Goal: Book appointment/travel/reservation

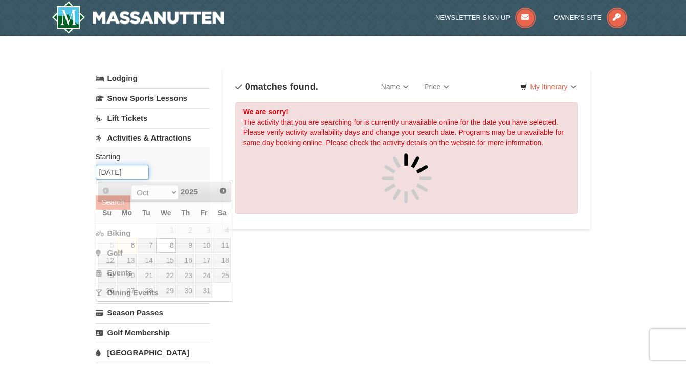
click at [142, 174] on input "10/08/2025" at bounding box center [122, 172] width 53 height 15
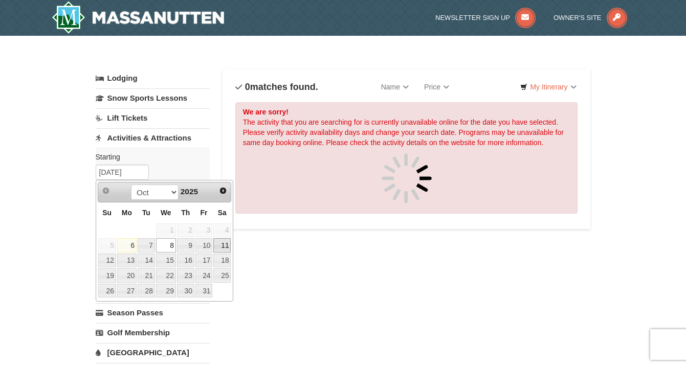
click at [223, 249] on link "11" at bounding box center [221, 245] width 17 height 14
type input "[DATE]"
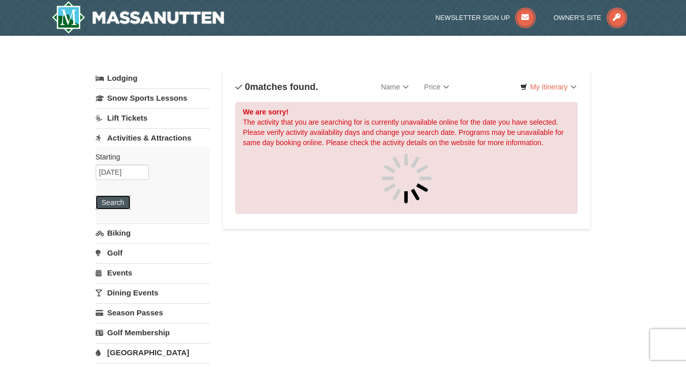
click at [119, 197] on button "Search" at bounding box center [113, 202] width 35 height 14
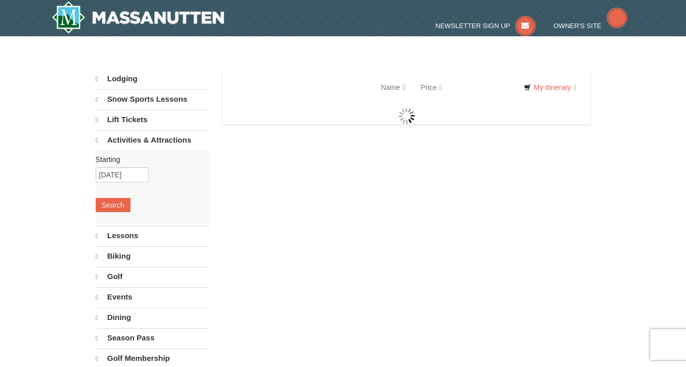
select select "10"
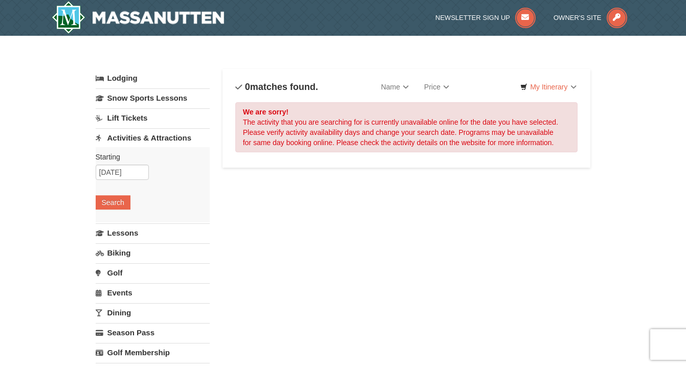
select select "10"
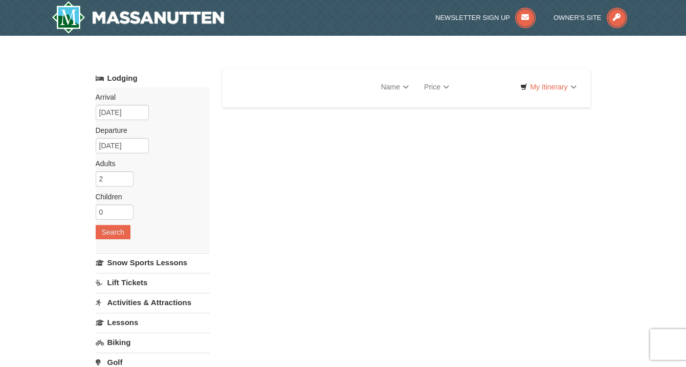
select select "10"
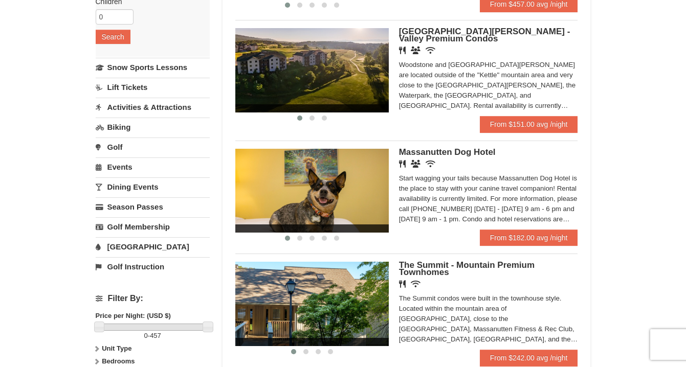
scroll to position [193, 0]
